Goal: Task Accomplishment & Management: Use online tool/utility

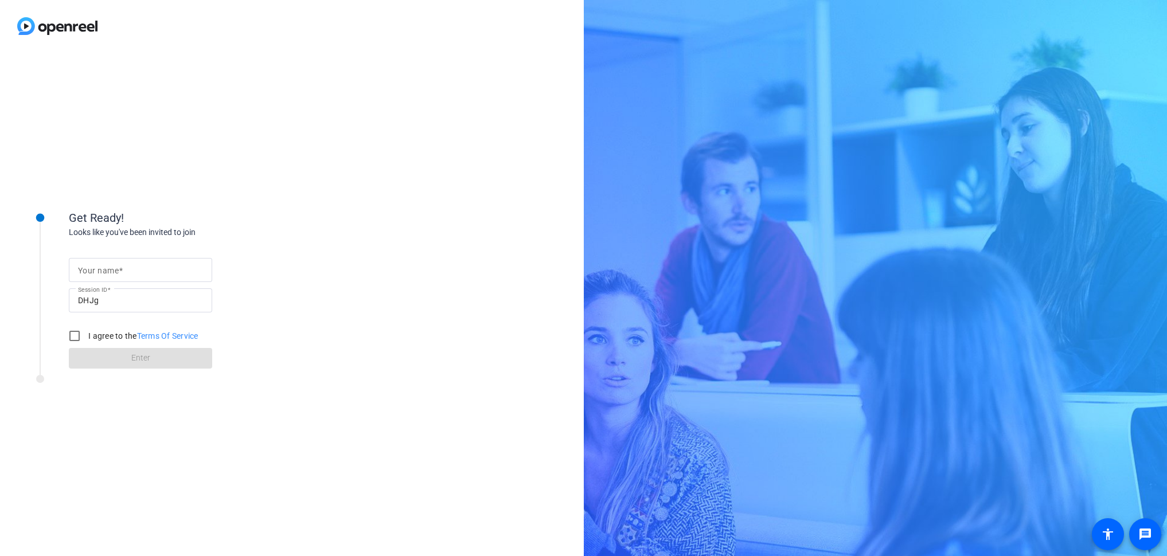
click at [141, 271] on input "Your name" at bounding box center [140, 270] width 125 height 14
type input "[PERSON_NAME]"
click at [75, 338] on input "I agree to the Terms Of Service" at bounding box center [74, 336] width 23 height 23
checkbox input "true"
click at [171, 360] on span at bounding box center [140, 359] width 143 height 28
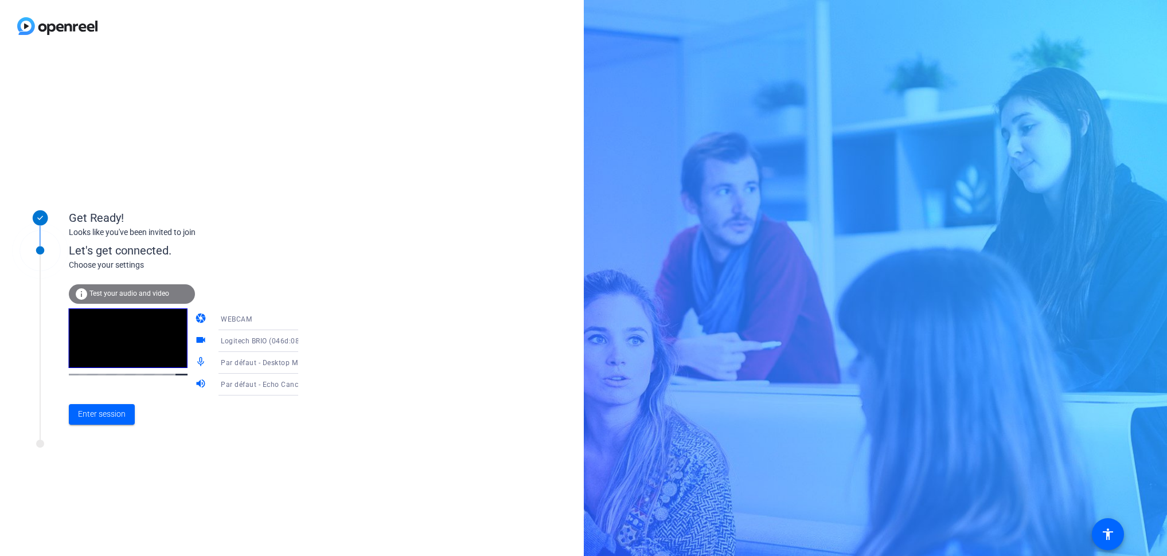
click at [303, 361] on icon at bounding box center [310, 363] width 14 height 14
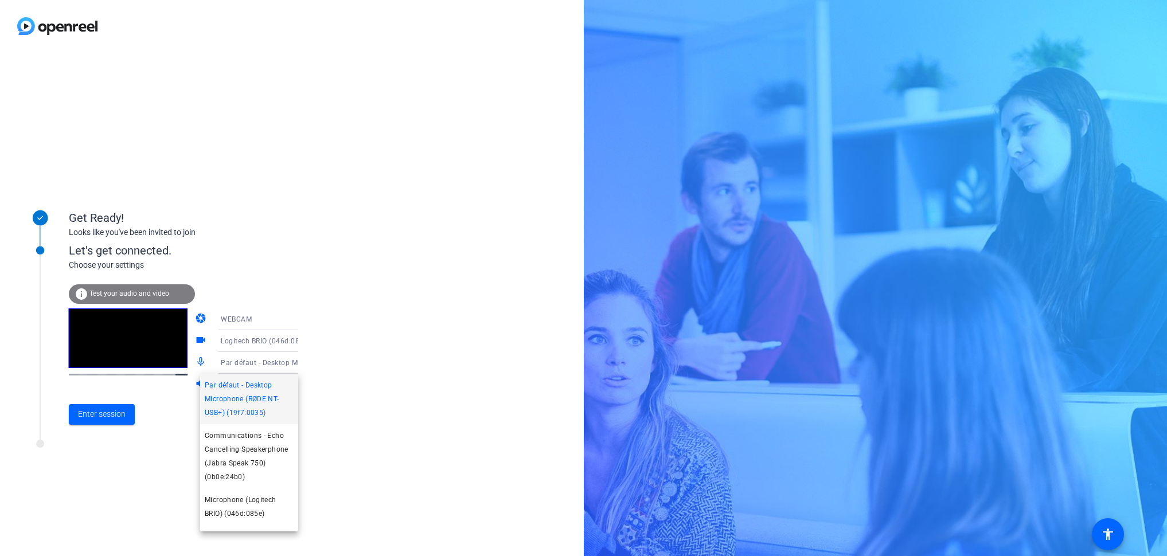
click at [240, 411] on span "Par défaut - Desktop Microphone (RØDE NT-USB+) (19f7:0035)" at bounding box center [249, 399] width 89 height 41
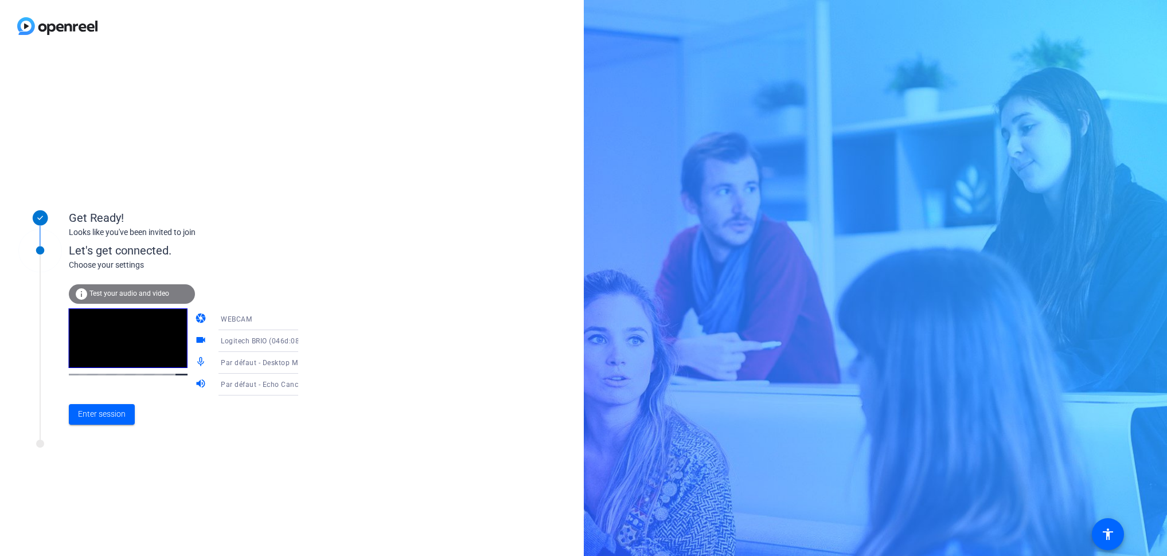
click at [277, 383] on span "Par défaut - Echo Cancelling Speakerphone (Jabra Speak 750) (0b0e:24b0)" at bounding box center [347, 384] width 253 height 9
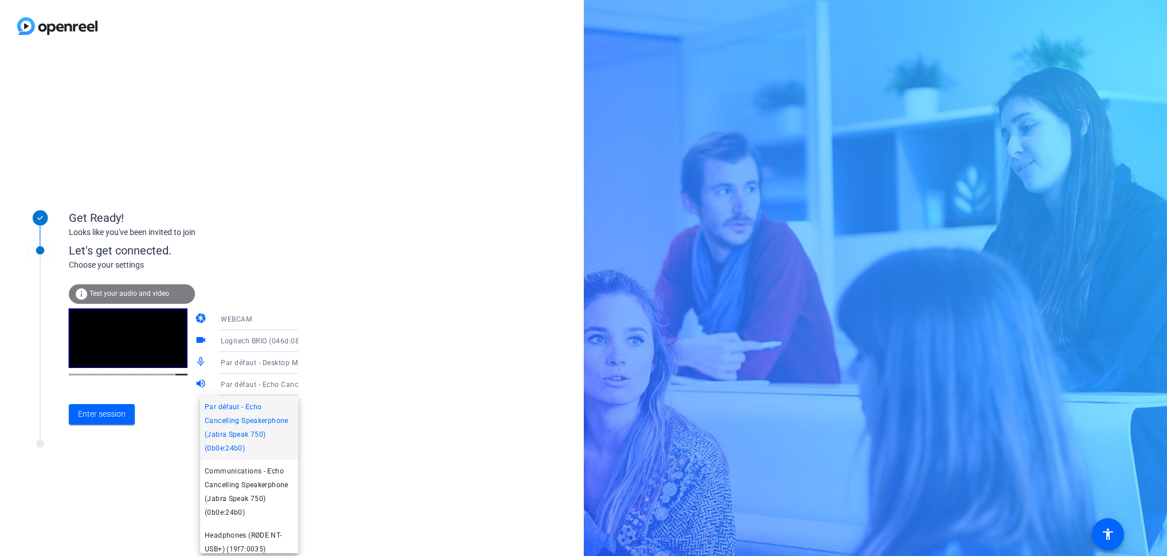
click at [262, 436] on span "Par défaut - Echo Cancelling Speakerphone (Jabra Speak 750) (0b0e:24b0)" at bounding box center [249, 427] width 89 height 55
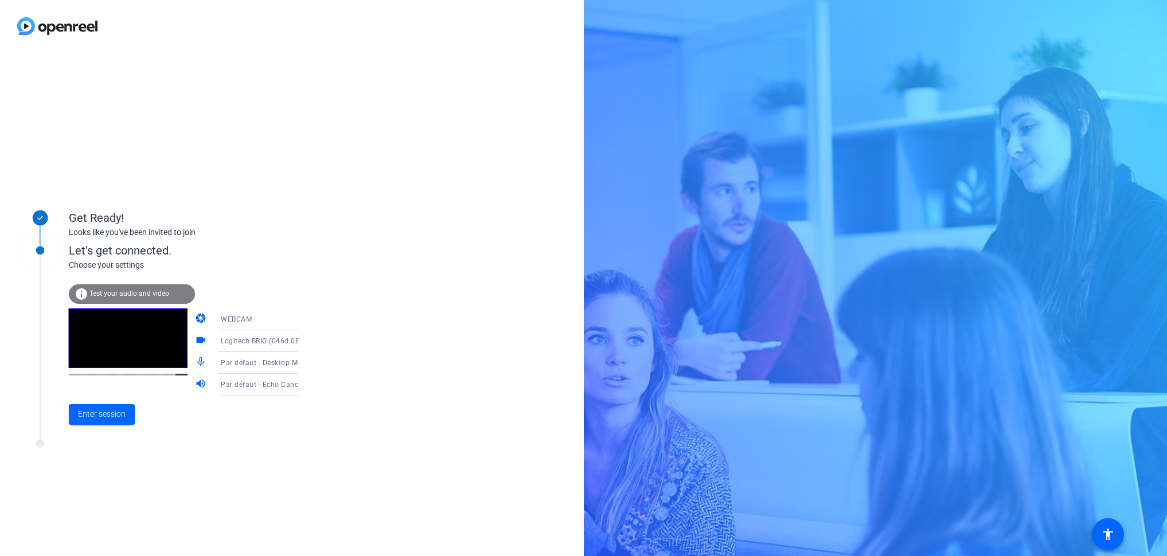
click at [216, 442] on div at bounding box center [154, 447] width 287 height 14
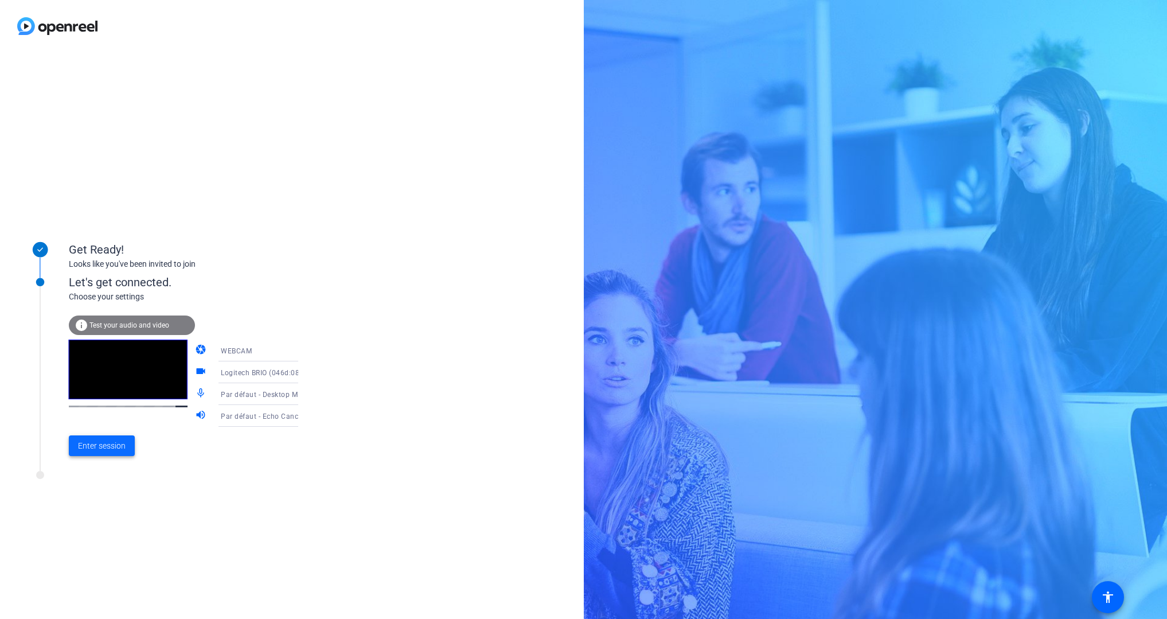
click at [98, 449] on span "Enter session" at bounding box center [102, 446] width 48 height 12
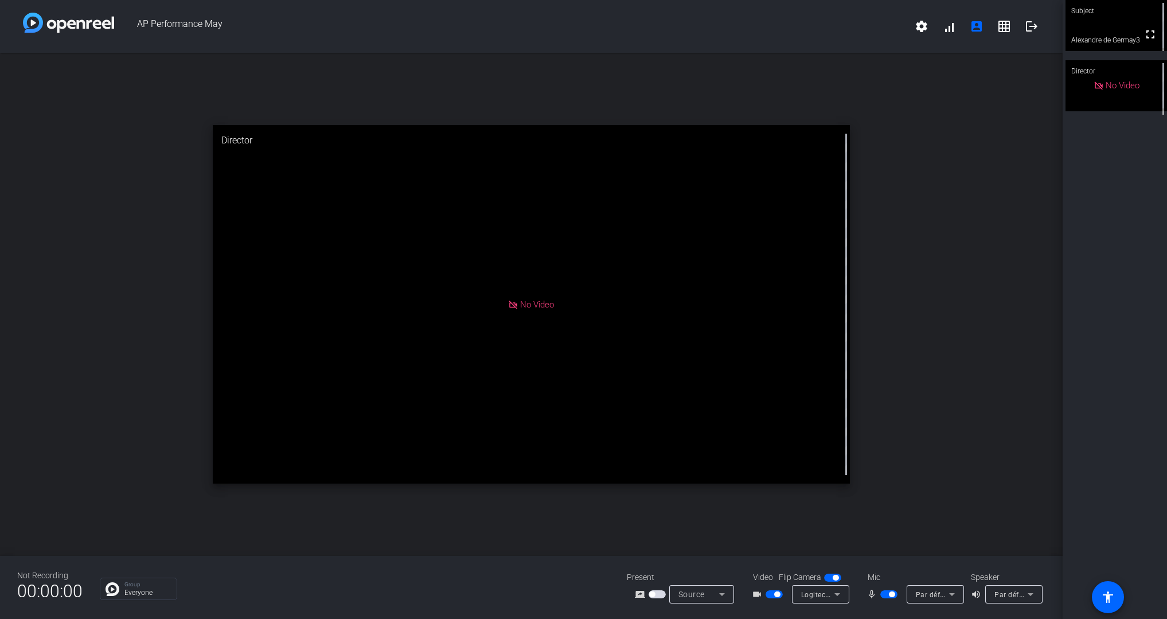
click at [941, 556] on span "Par défaut - Desktop Microphone (RØDE NT-USB+) (19f7:0035)" at bounding box center [1020, 594] width 209 height 9
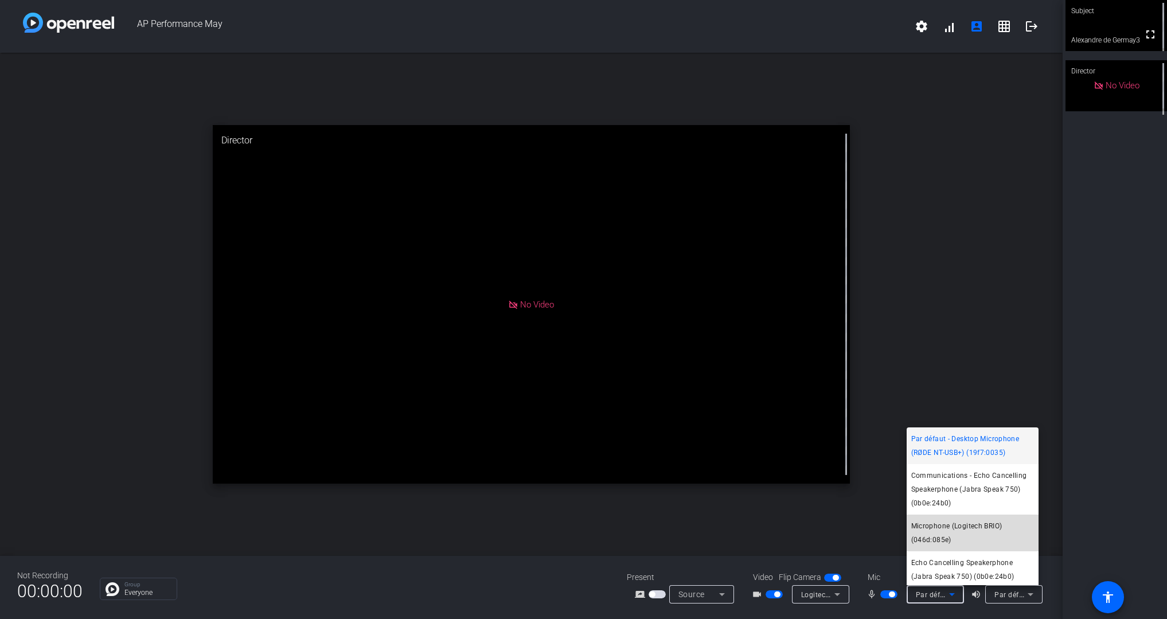
click at [979, 526] on span "Microphone (Logitech BRIO) (046d:085e)" at bounding box center [973, 533] width 123 height 28
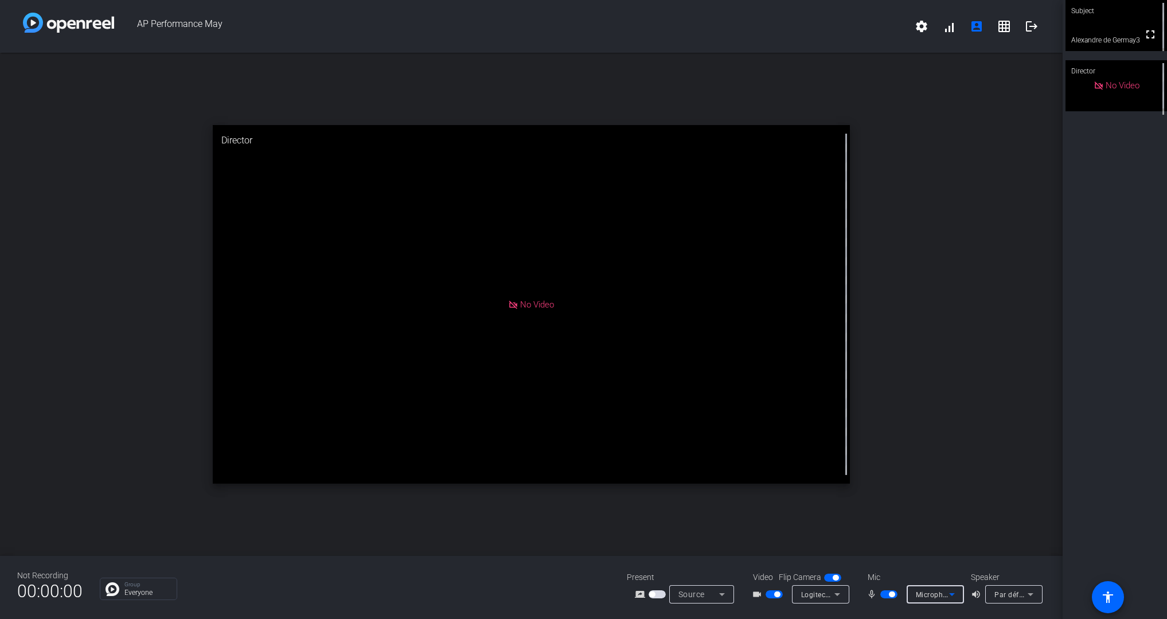
click at [936, 556] on span "Microphone (Logitech BRIO) (046d:085e)" at bounding box center [984, 594] width 136 height 9
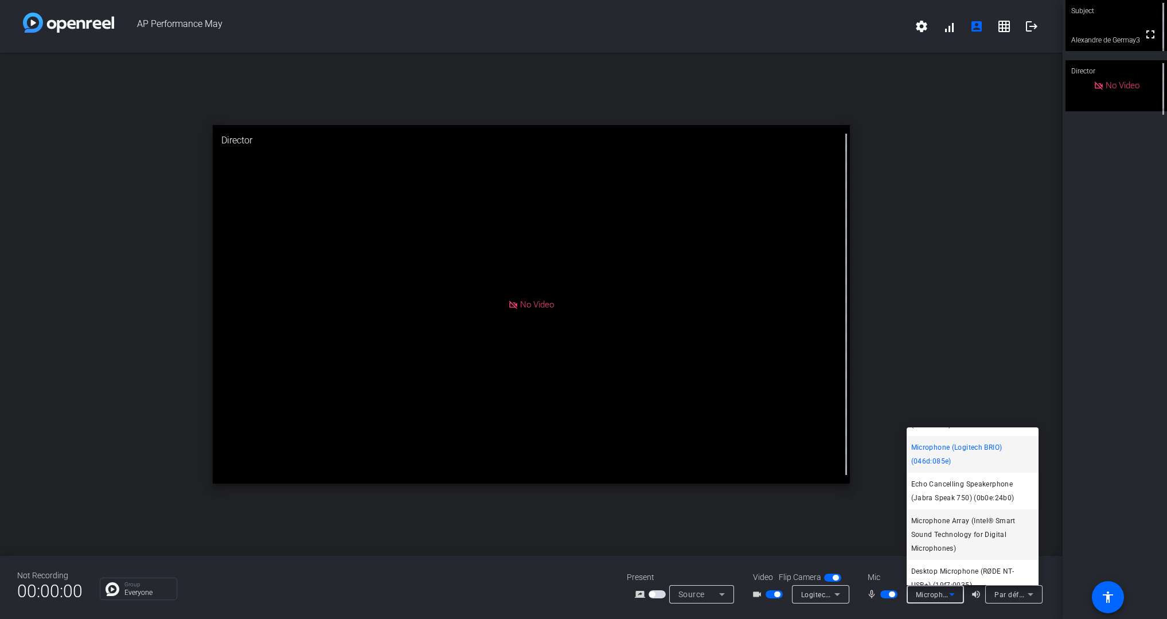
scroll to position [90, 0]
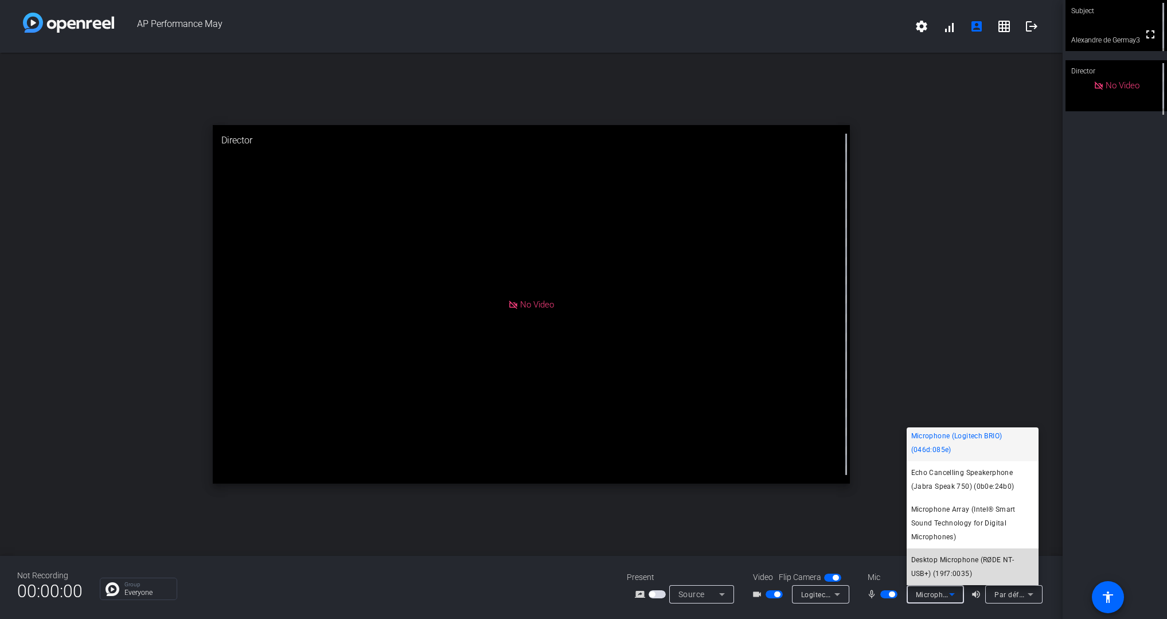
click at [1000, 556] on span "Desktop Microphone (RØDE NT-USB+) (19f7:0035)" at bounding box center [973, 567] width 123 height 28
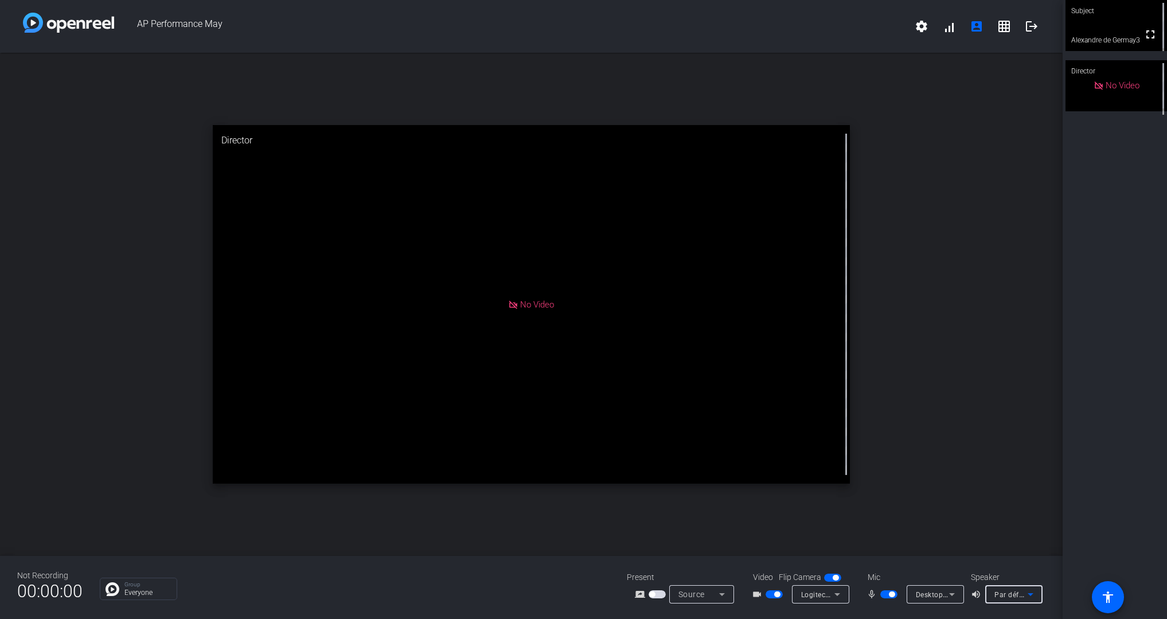
click at [1008, 556] on span "Par défaut - Echo Cancelling Speakerphone (Jabra Speak 750) (0b0e:24b0)" at bounding box center [1121, 594] width 253 height 9
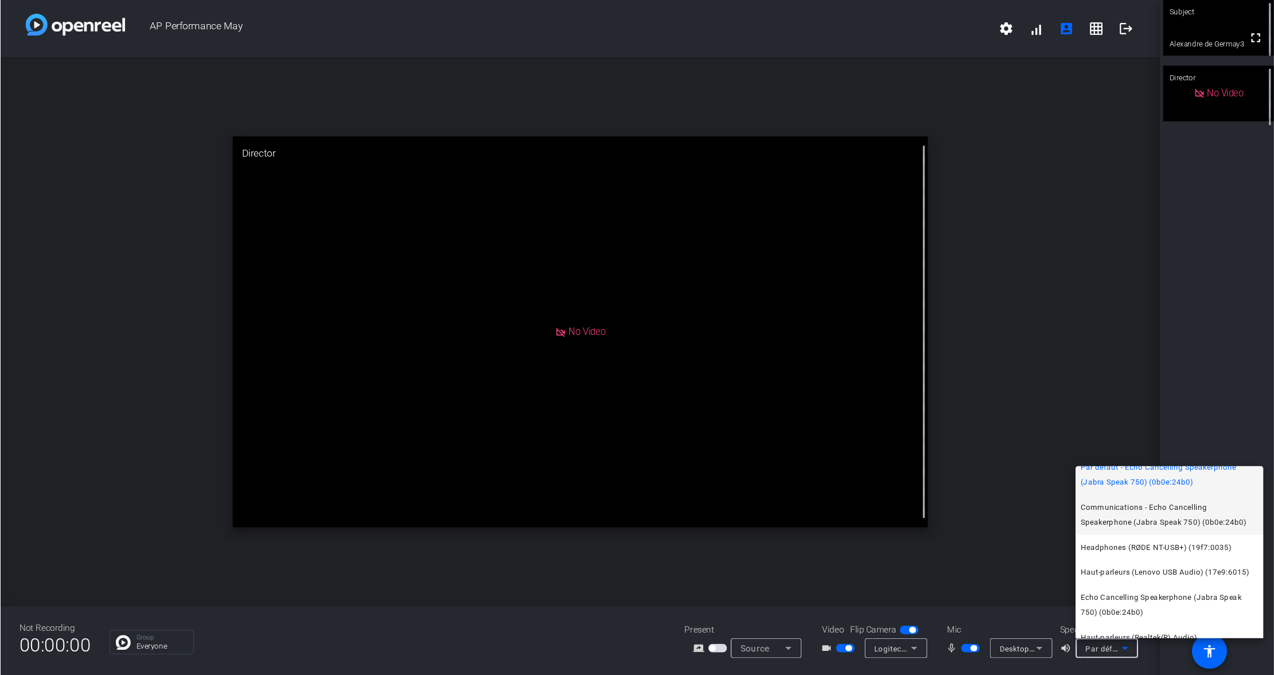
scroll to position [0, 0]
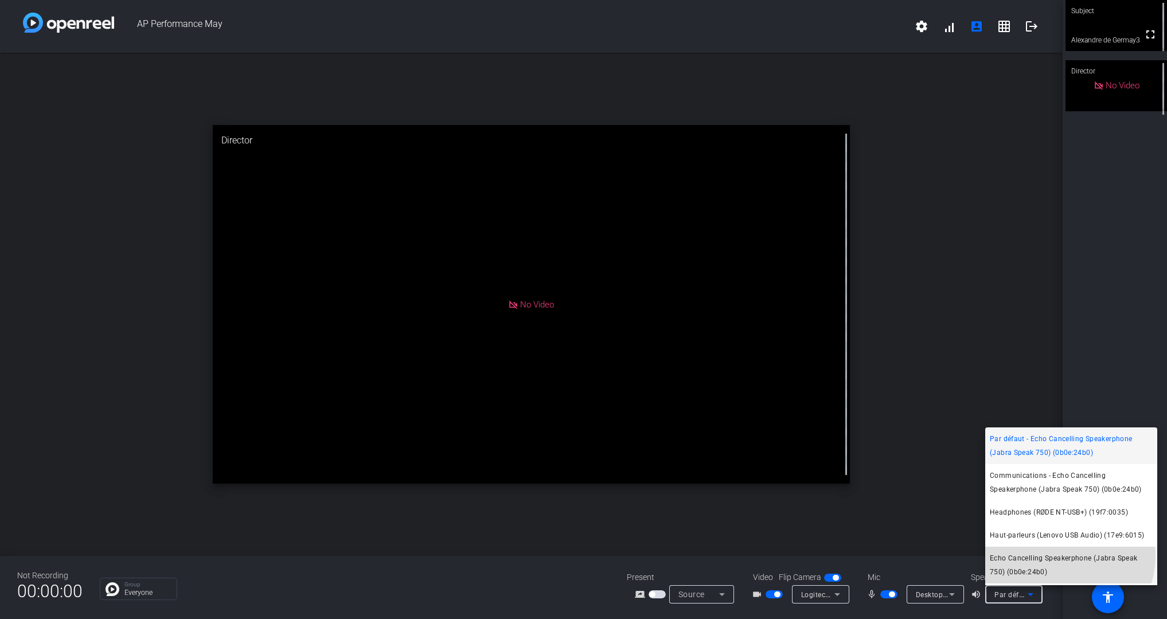
click at [1060, 556] on span "Echo Cancelling Speakerphone (Jabra Speak 750) (0b0e:24b0)" at bounding box center [1071, 565] width 163 height 28
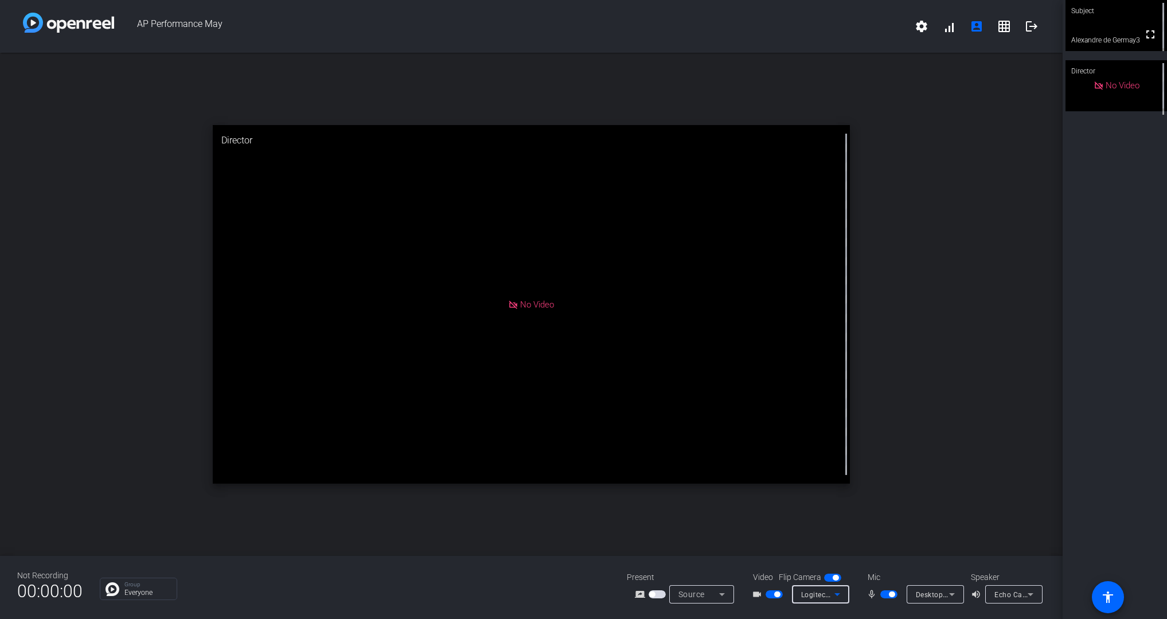
click at [829, 556] on span "Logitech BRIO (046d:085e)" at bounding box center [845, 594] width 89 height 9
click at [838, 545] on span "Logitech BRIO (046d:085e)" at bounding box center [840, 551] width 87 height 14
click at [894, 441] on div "open_in_new Director No Video" at bounding box center [531, 304] width 1063 height 503
click at [1008, 32] on mat-icon "grid_on" at bounding box center [1005, 27] width 14 height 14
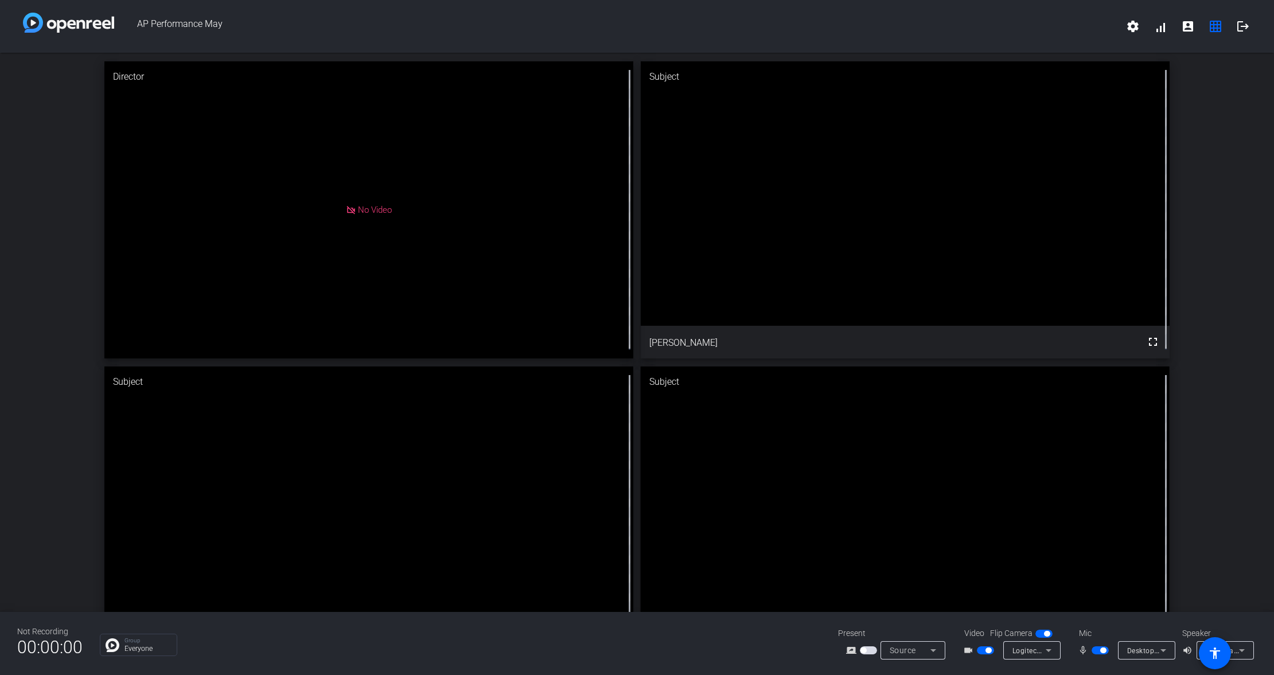
scroll to position [57, 0]
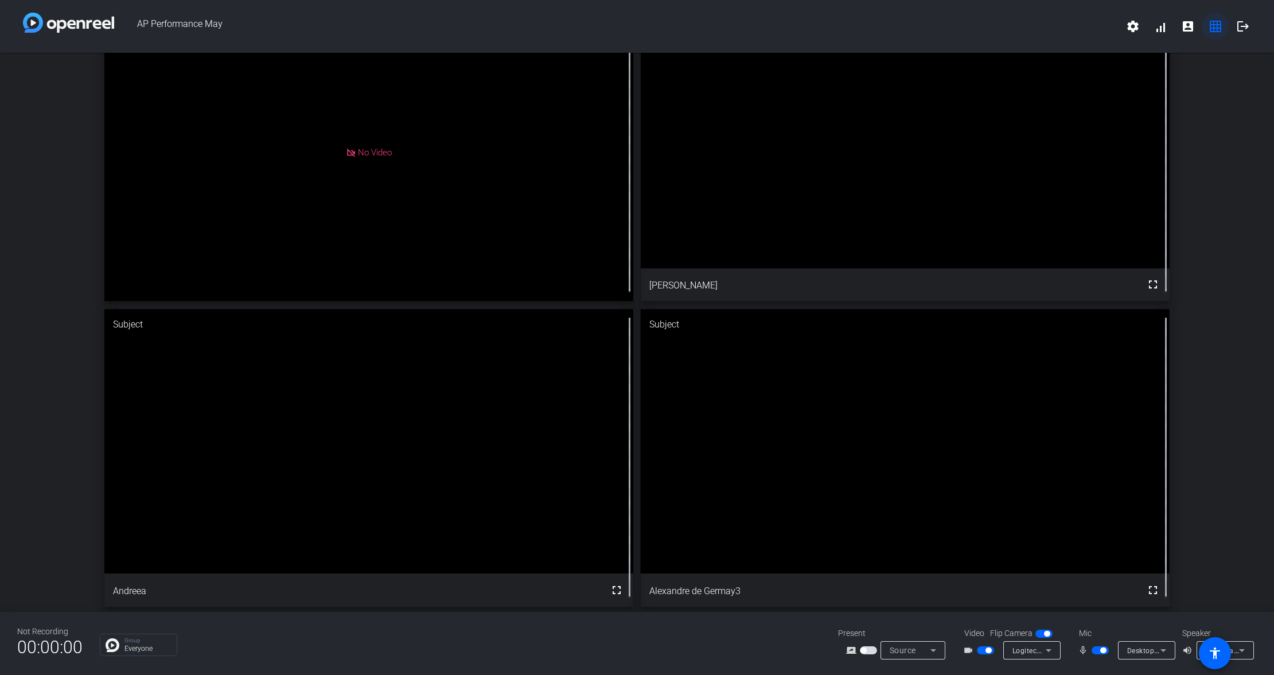
click at [1167, 30] on mat-icon "grid_on" at bounding box center [1216, 27] width 14 height 14
click at [1167, 32] on mat-icon "account_box" at bounding box center [1188, 27] width 14 height 14
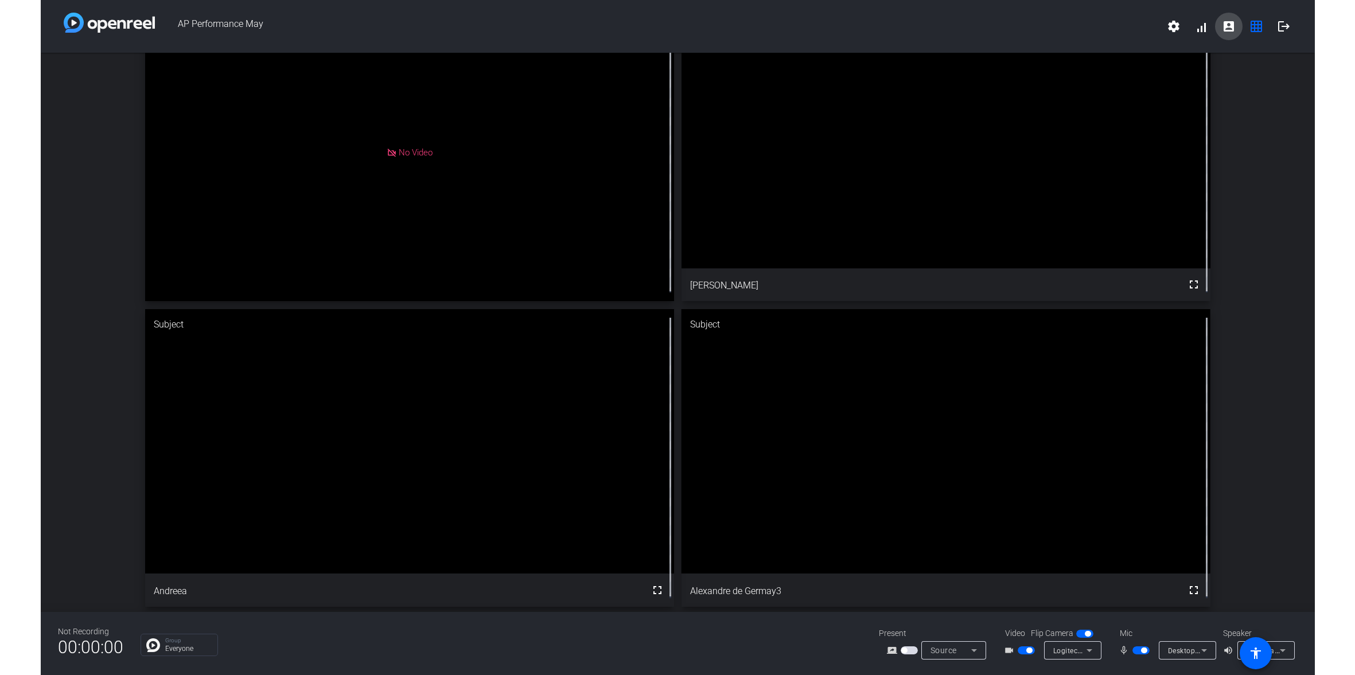
scroll to position [0, 0]
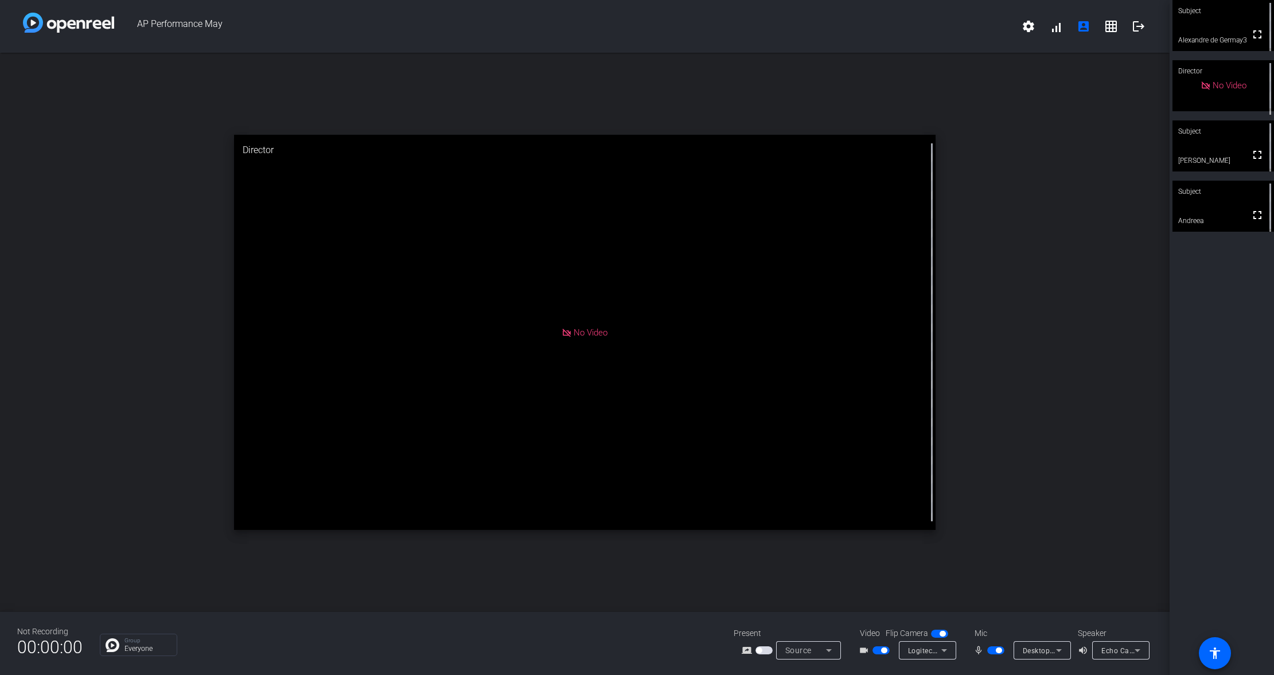
click at [1167, 32] on video at bounding box center [1224, 25] width 102 height 51
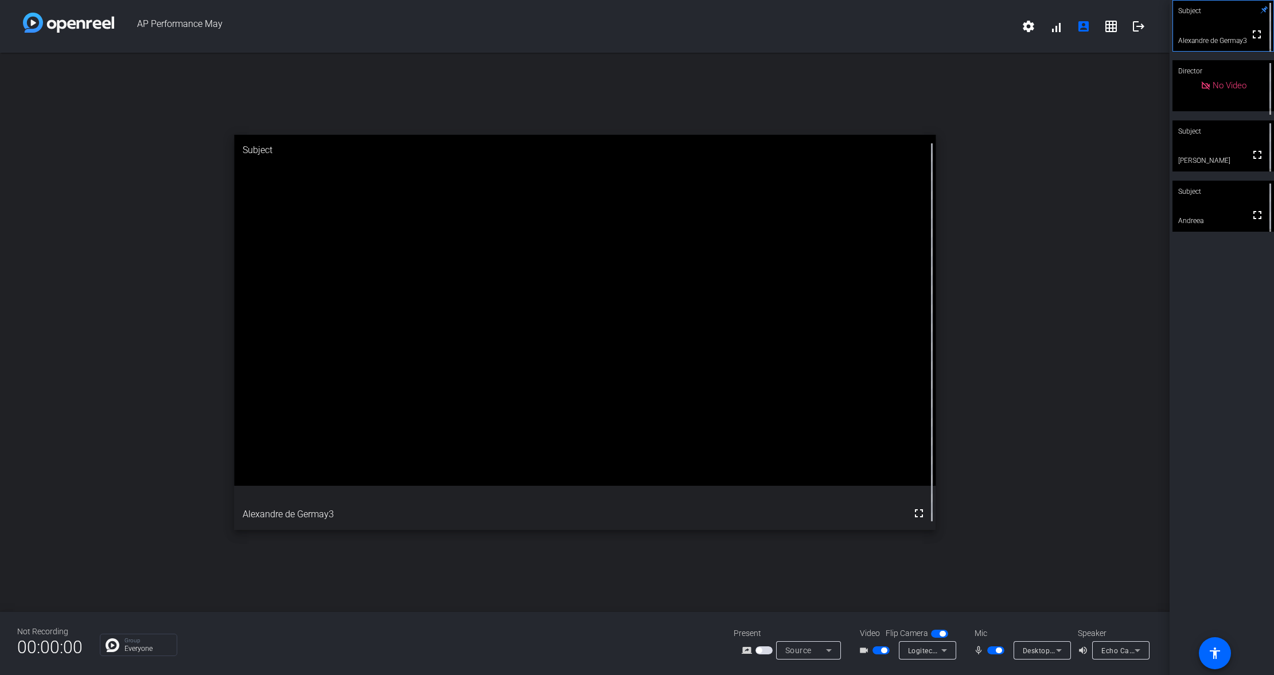
click at [1167, 267] on div "Subject fullscreen Alexandre de Germay3 Director No Video Subject fullscreen Al…" at bounding box center [1222, 337] width 104 height 675
drag, startPoint x: 1168, startPoint y: 267, endPoint x: 1150, endPoint y: 266, distance: 18.4
click at [1150, 266] on div "open_in_new Subject fullscreen Alexandre de Germay3" at bounding box center [585, 332] width 1170 height 559
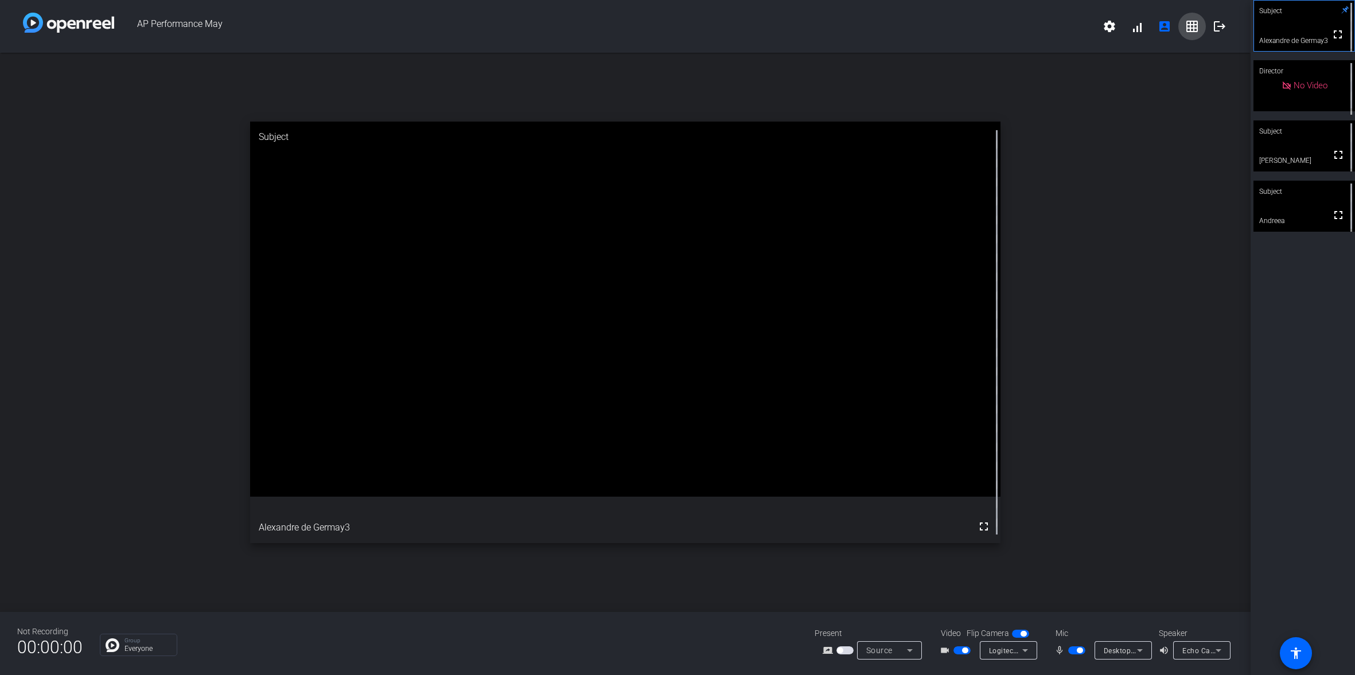
click at [1167, 30] on mat-icon "grid_on" at bounding box center [1192, 27] width 14 height 14
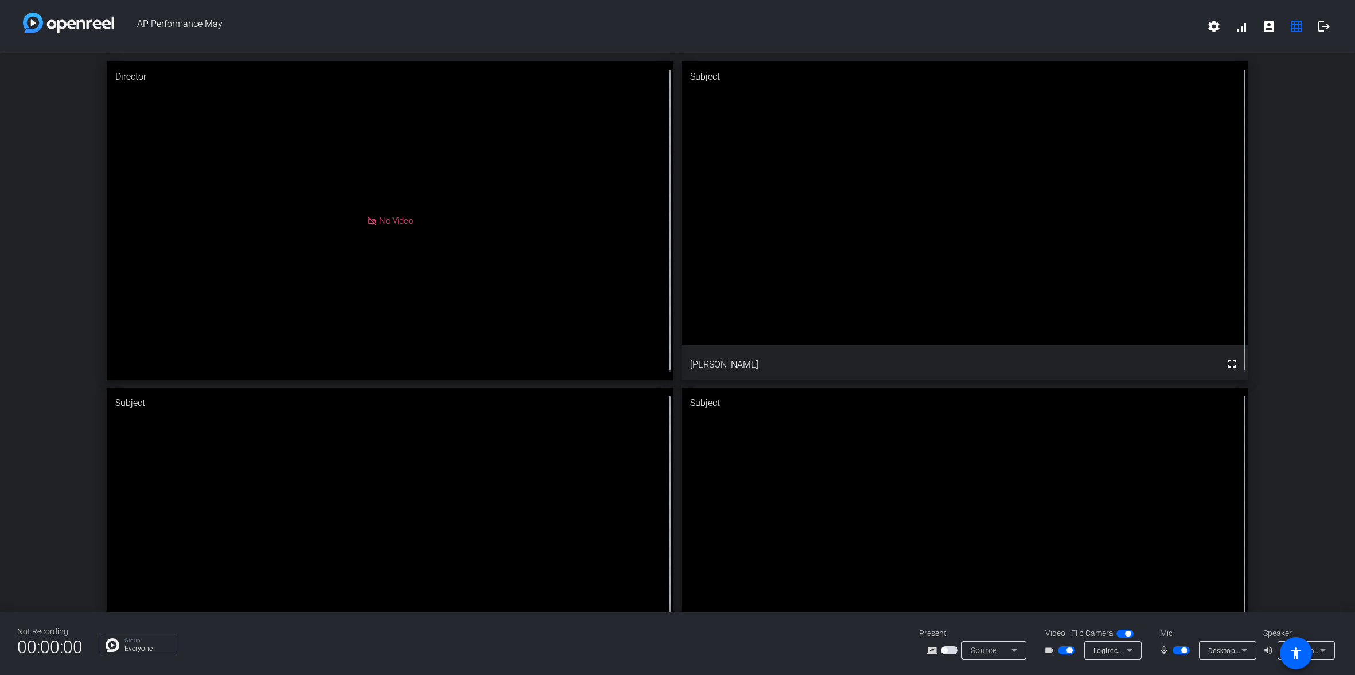
click at [918, 406] on div "Subject" at bounding box center [964, 403] width 567 height 31
drag, startPoint x: 918, startPoint y: 406, endPoint x: 905, endPoint y: 256, distance: 150.9
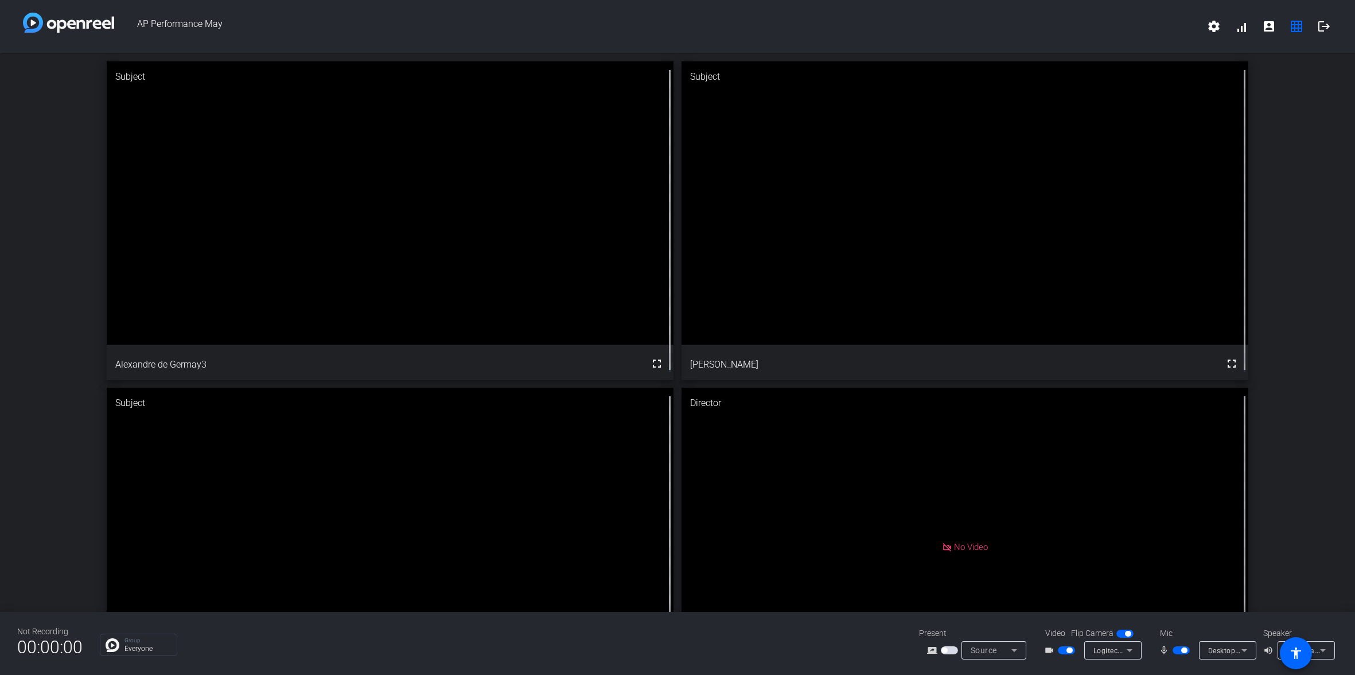
drag, startPoint x: 492, startPoint y: 237, endPoint x: 828, endPoint y: 533, distance: 447.5
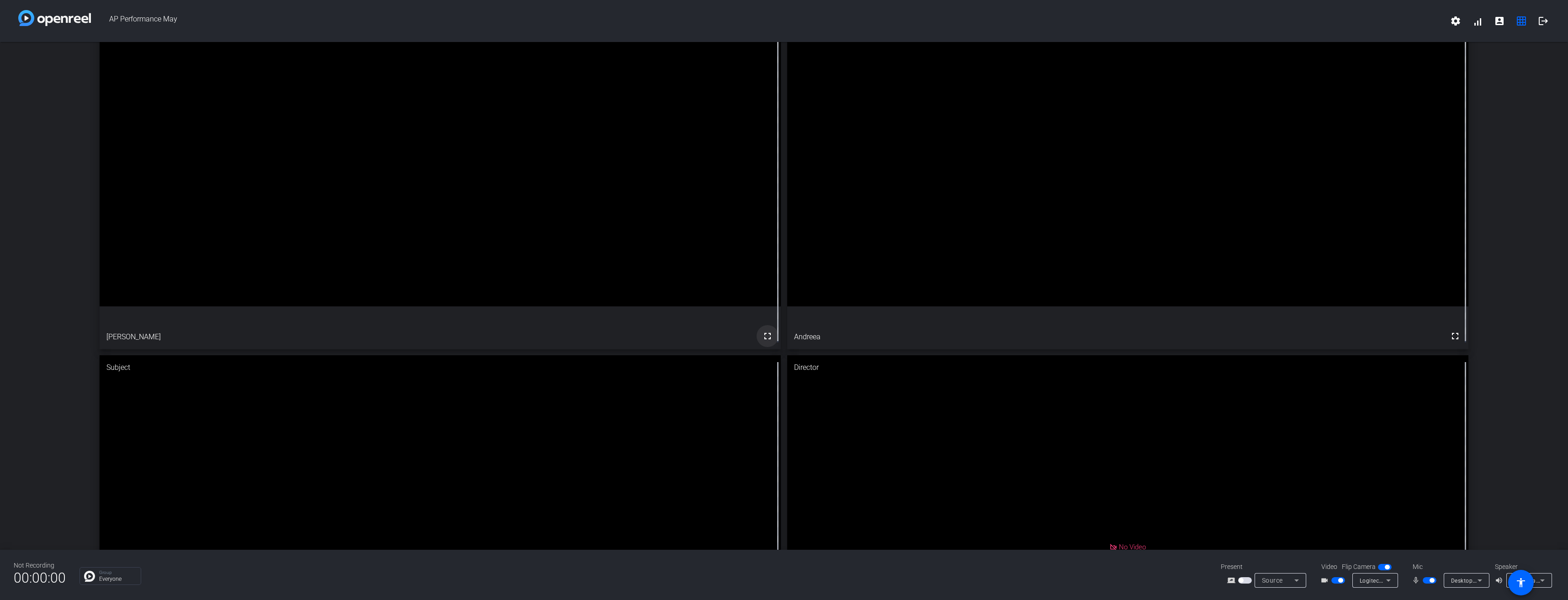
scroll to position [92, 0]
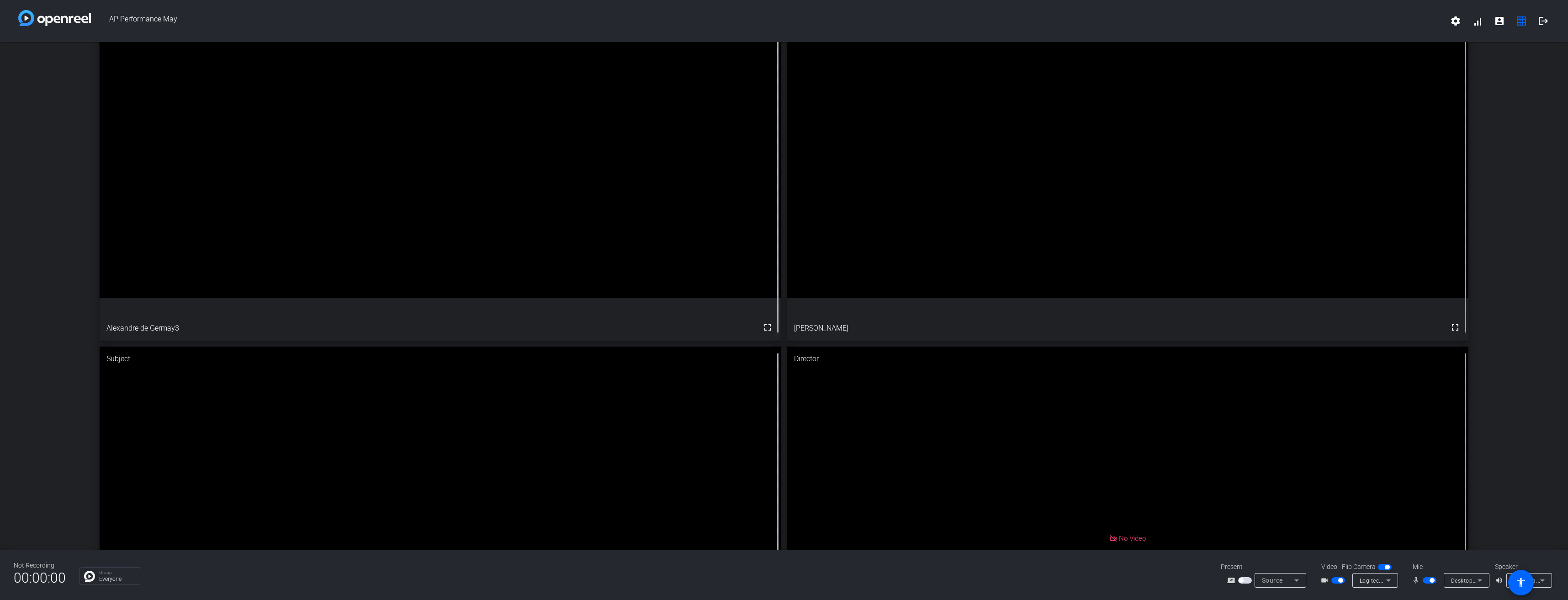
drag, startPoint x: 698, startPoint y: 368, endPoint x: 703, endPoint y: 248, distance: 120.1
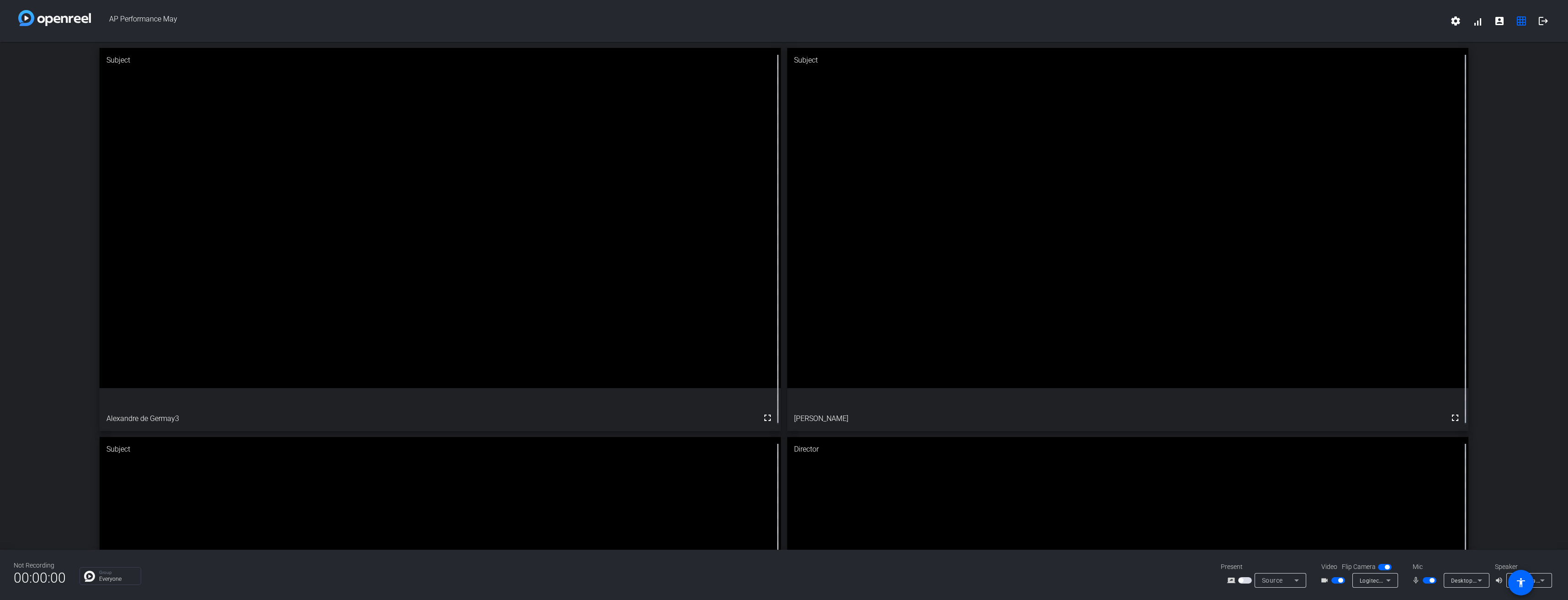
scroll to position [0, 0]
drag, startPoint x: 561, startPoint y: 227, endPoint x: 849, endPoint y: 241, distance: 288.3
